Goal: Transaction & Acquisition: Purchase product/service

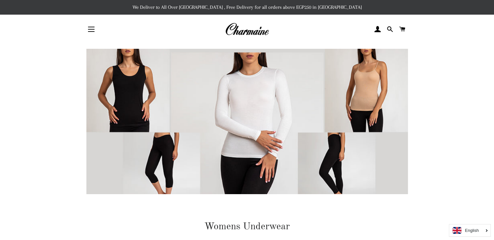
click at [255, 31] on img at bounding box center [247, 29] width 44 height 14
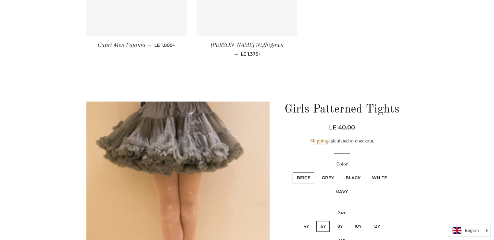
scroll to position [3444, 0]
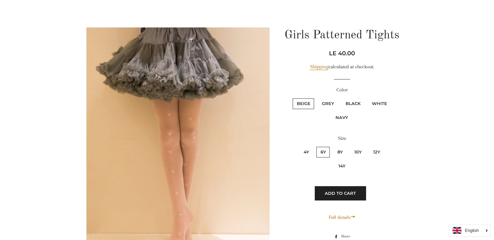
click at [330, 98] on label "Grey" at bounding box center [328, 103] width 20 height 11
click at [317, 97] on input "Grey" at bounding box center [317, 97] width 0 height 0
radio input "true"
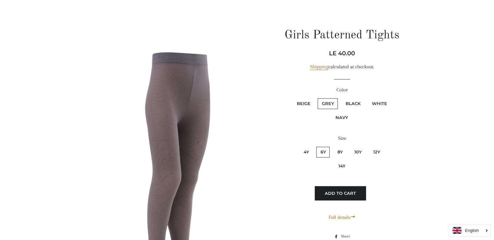
click at [348, 98] on label "Black" at bounding box center [352, 103] width 23 height 11
click at [341, 97] on input "Black" at bounding box center [341, 97] width 0 height 0
radio input "true"
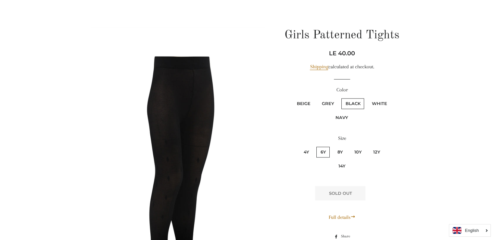
click at [306, 98] on label "Beige" at bounding box center [303, 103] width 21 height 11
click at [292, 97] on input "Beige" at bounding box center [292, 97] width 0 height 0
radio input "true"
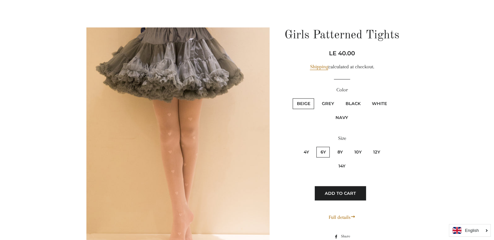
click at [383, 98] on label "White" at bounding box center [379, 103] width 23 height 11
click at [367, 97] on input "White" at bounding box center [367, 97] width 0 height 0
radio input "true"
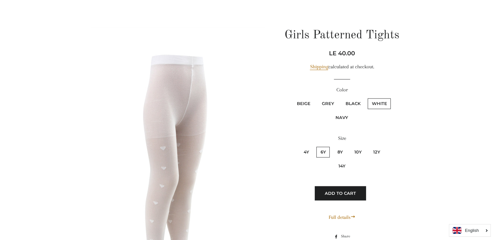
click at [290, 101] on fieldset "Beige Grey Black White Navy" at bounding box center [342, 113] width 114 height 33
click at [312, 98] on label "Beige" at bounding box center [303, 103] width 21 height 11
click at [292, 97] on input "Beige" at bounding box center [292, 97] width 0 height 0
radio input "true"
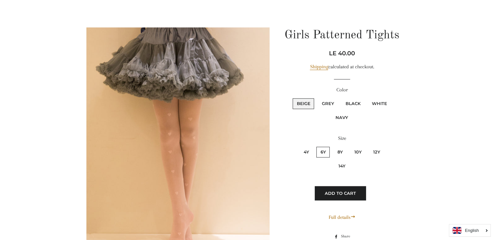
scroll to position [3607, 0]
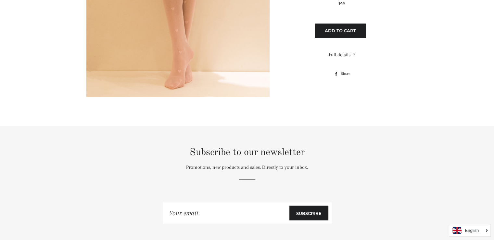
click at [341, 51] on link "Full details" at bounding box center [341, 55] width 27 height 8
